Goal: Check status: Check status

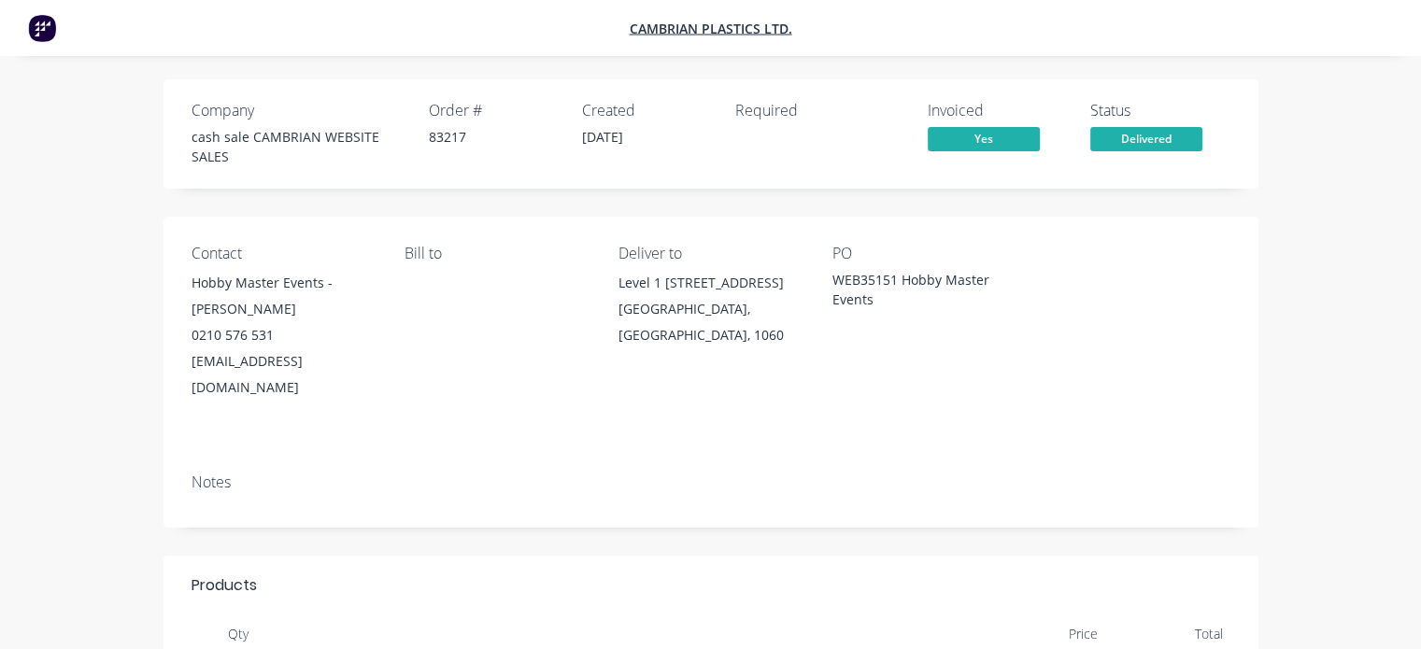
click at [1005, 137] on span "Yes" at bounding box center [984, 138] width 112 height 23
click at [990, 137] on span "Yes" at bounding box center [984, 138] width 112 height 23
drag, startPoint x: 467, startPoint y: 134, endPoint x: 427, endPoint y: 138, distance: 40.4
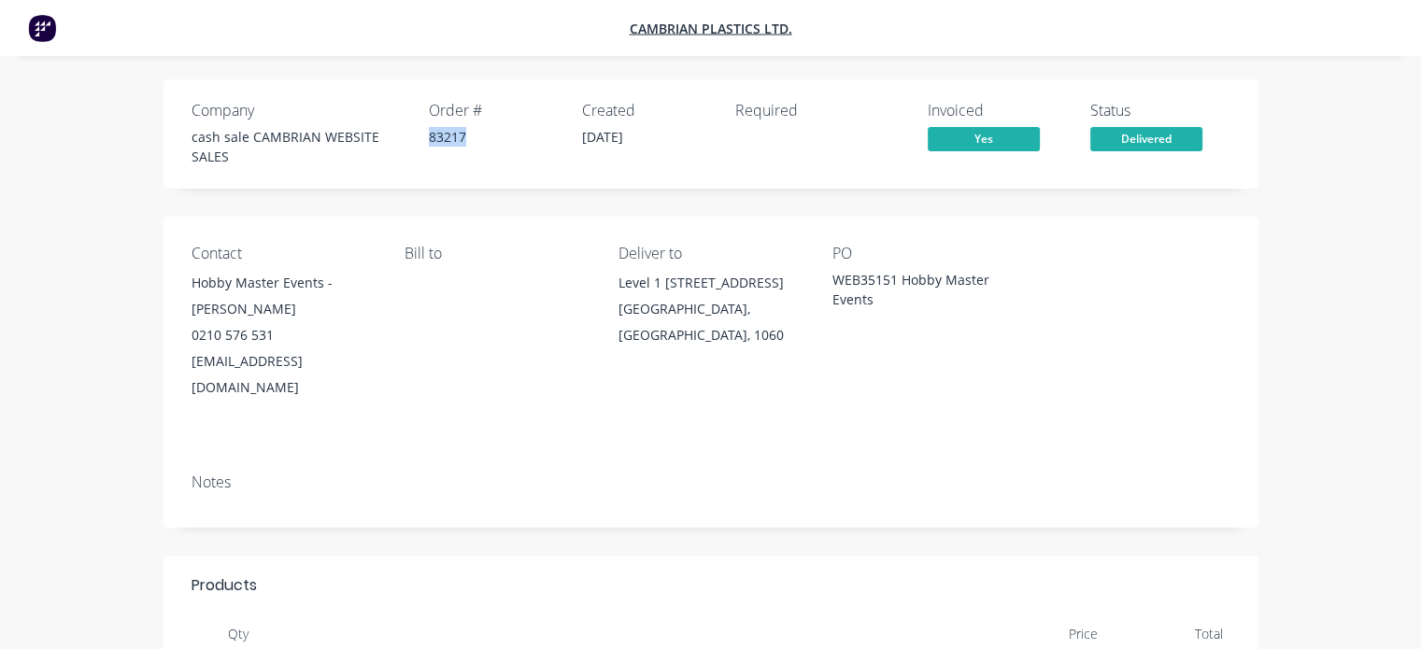
click at [427, 138] on div "Company cash sale CAMBRIAN WEBSITE SALES Order # 83217 Created [DATE] Required" at bounding box center [529, 134] width 675 height 64
copy div "83217"
click at [475, 146] on div "83217" at bounding box center [494, 137] width 131 height 20
drag, startPoint x: 479, startPoint y: 142, endPoint x: 430, endPoint y: 139, distance: 49.6
click at [430, 139] on div "83217" at bounding box center [494, 137] width 131 height 20
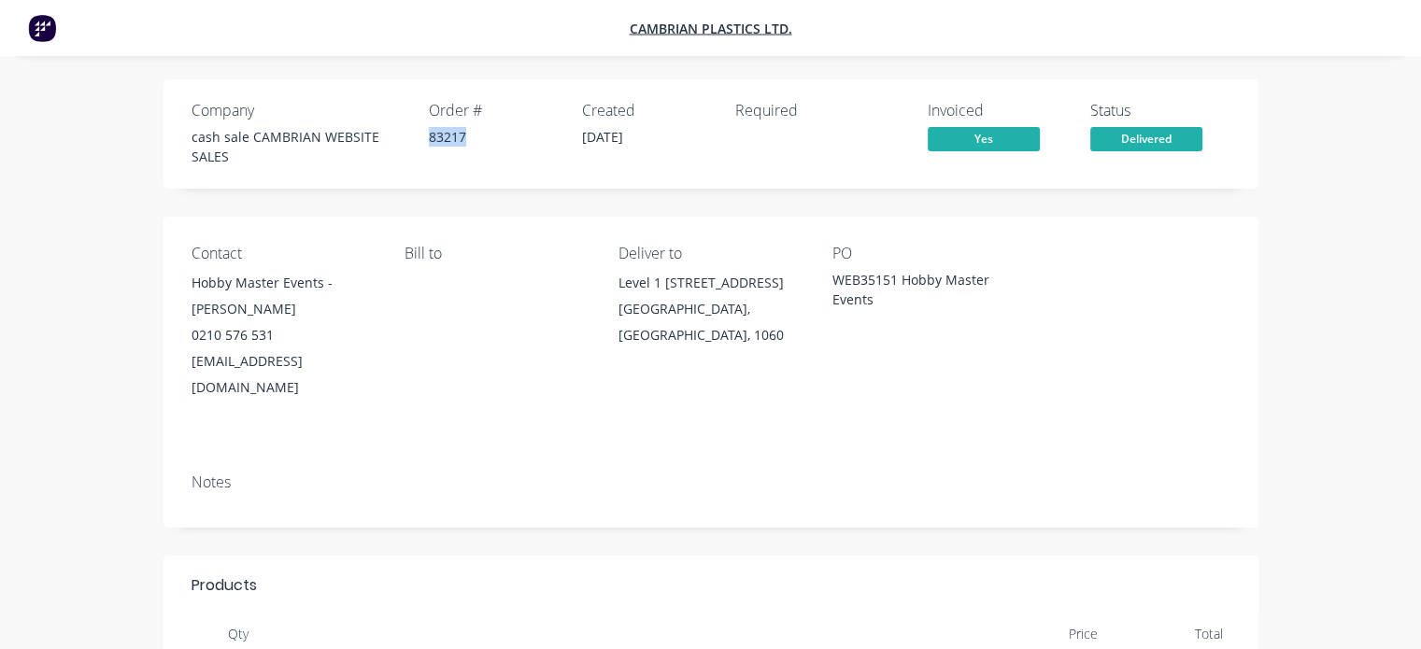
copy div "83217"
